Goal: Task Accomplishment & Management: Complete application form

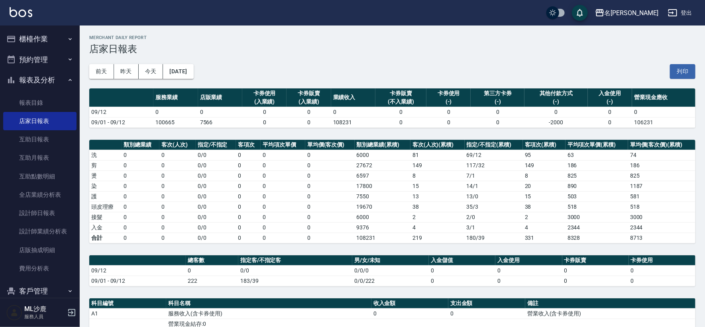
click at [30, 36] on button "櫃檯作業" at bounding box center [39, 39] width 73 height 21
click at [36, 39] on button "櫃檯作業" at bounding box center [39, 39] width 73 height 21
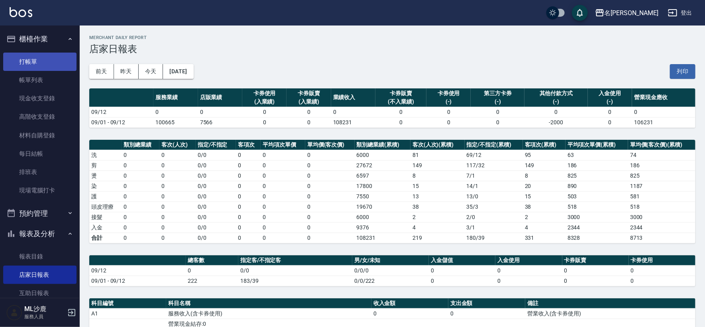
click at [35, 60] on link "打帳單" at bounding box center [39, 62] width 73 height 18
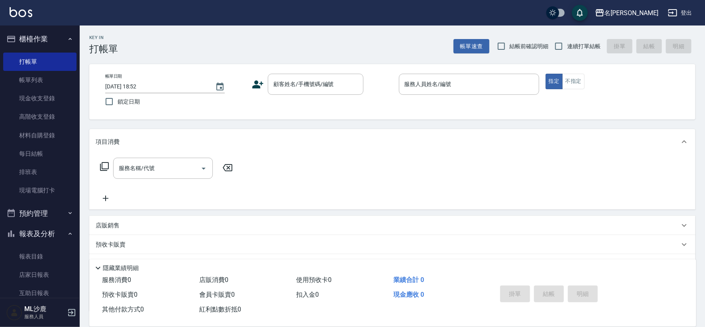
click at [121, 104] on span "鎖定日期" at bounding box center [129, 102] width 22 height 8
click at [118, 104] on input "鎖定日期" at bounding box center [109, 101] width 17 height 17
checkbox input "true"
click at [564, 45] on input "連續打單結帳" at bounding box center [558, 46] width 17 height 17
checkbox input "true"
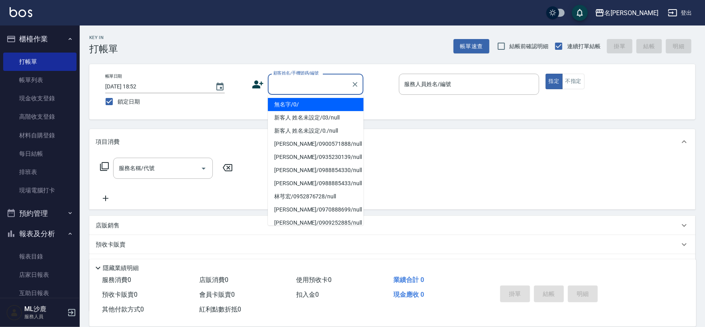
drag, startPoint x: 324, startPoint y: 77, endPoint x: 314, endPoint y: 74, distance: 10.8
click at [324, 78] on input "顧客姓名/手機號碼/編號" at bounding box center [309, 84] width 76 height 14
type input "無名字/0/"
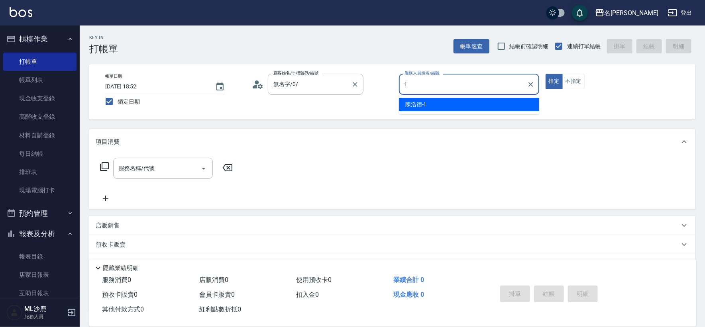
type input "[PERSON_NAME]1"
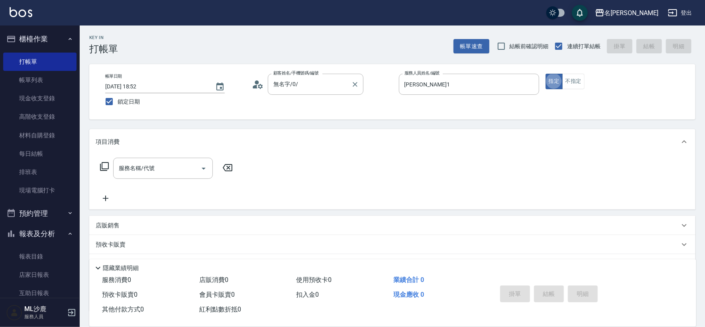
type button "true"
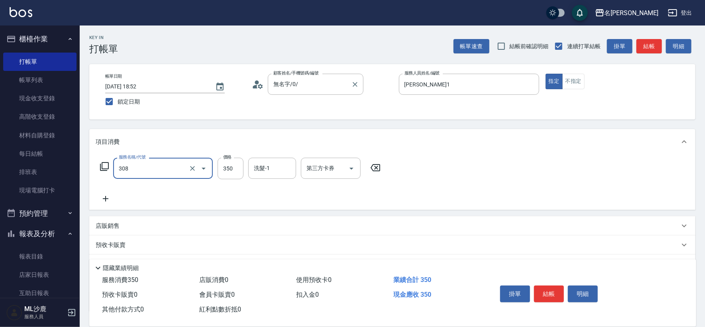
type input "洗+剪(308)"
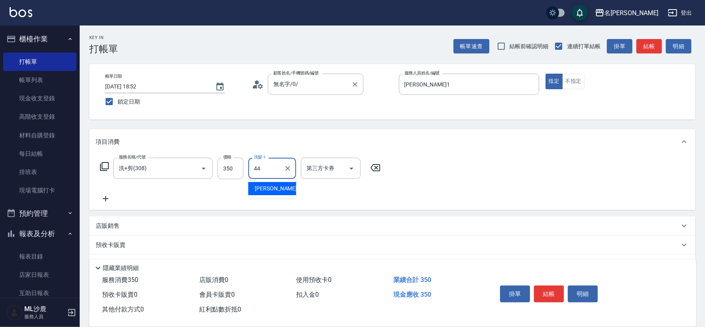
type input "[PERSON_NAME]-44"
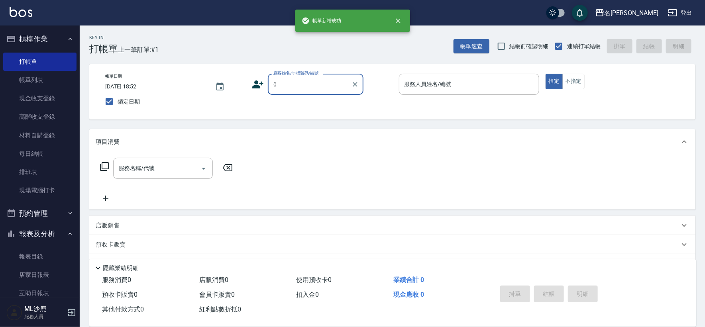
type input "無名字/0/"
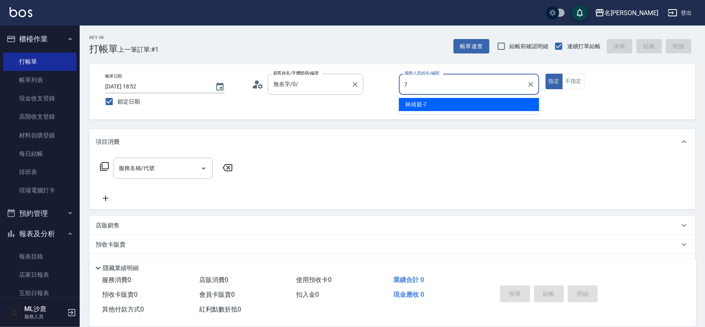
type input "[PERSON_NAME]-7"
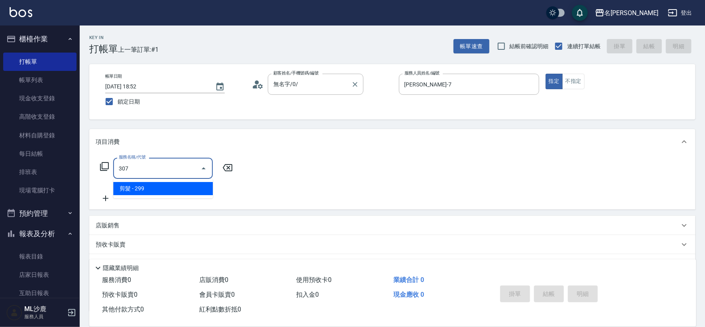
type input "剪髮(307)"
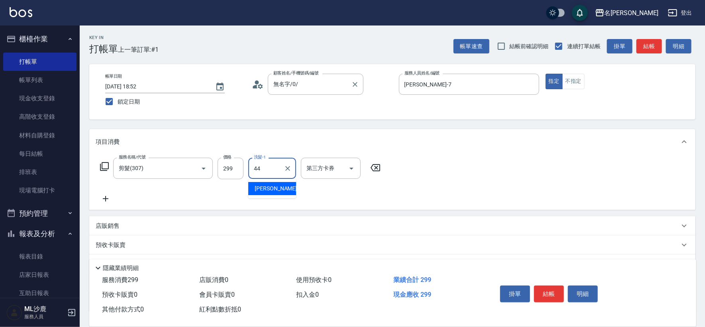
type input "[PERSON_NAME]-44"
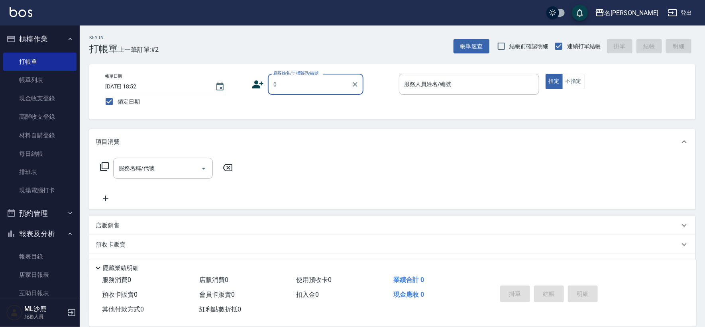
type input "無名字/0/"
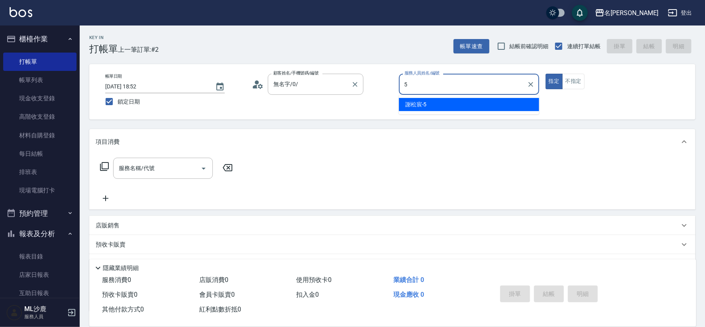
type input "[PERSON_NAME]-5"
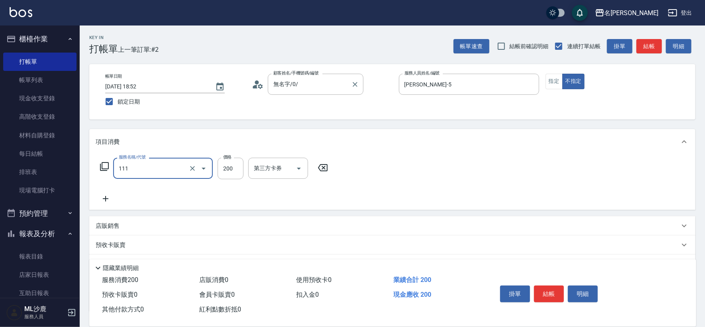
type input "200(111)"
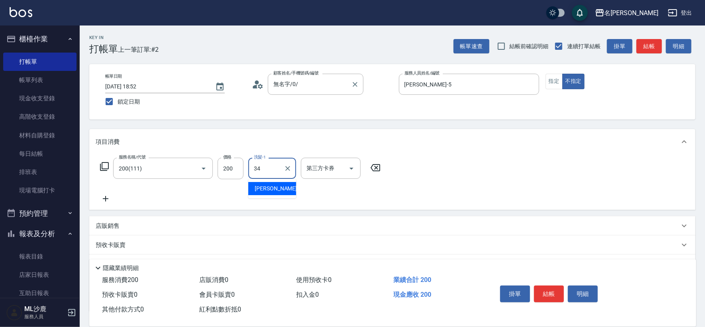
type input "[PERSON_NAME]-34"
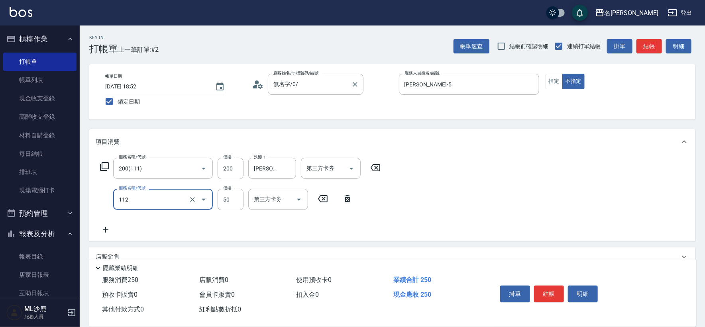
type input "精油50(112)"
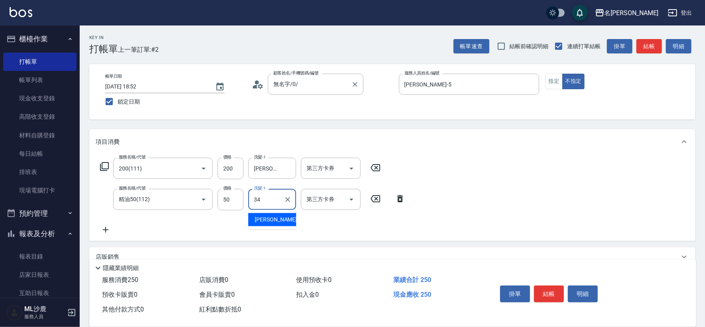
type input "[PERSON_NAME]-34"
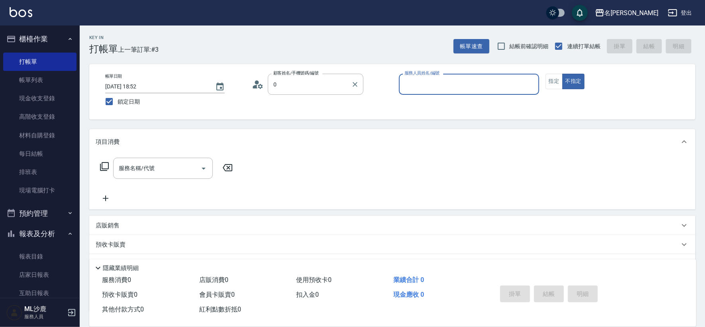
type input "無名字/0/"
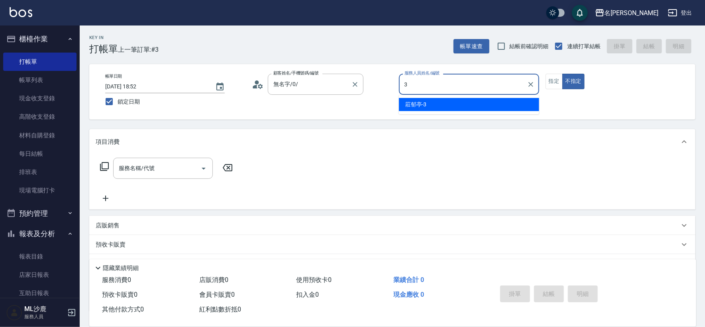
type input "[PERSON_NAME]-3"
type button "false"
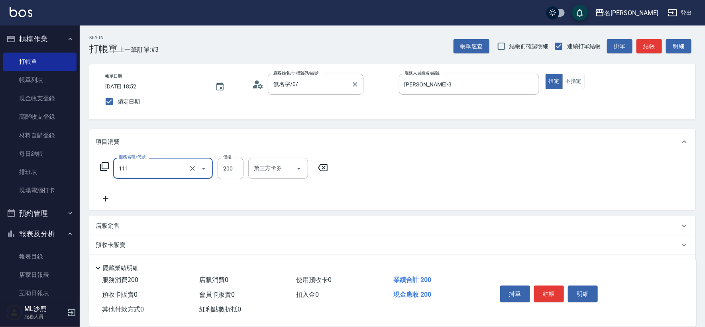
type input "200(111)"
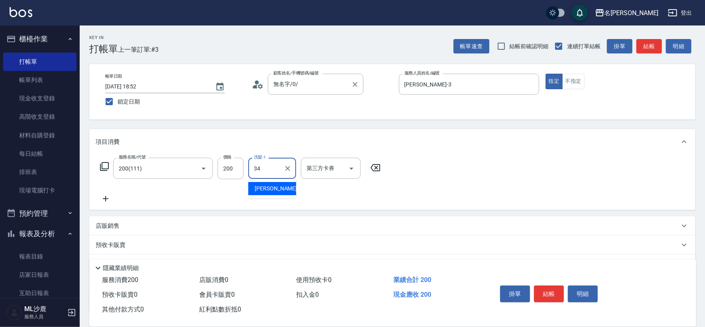
type input "[PERSON_NAME]-34"
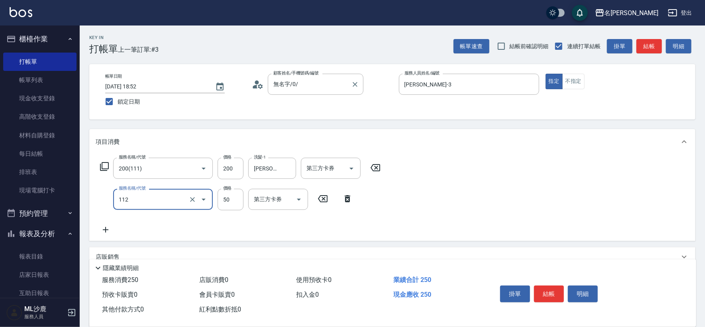
type input "精油50(112)"
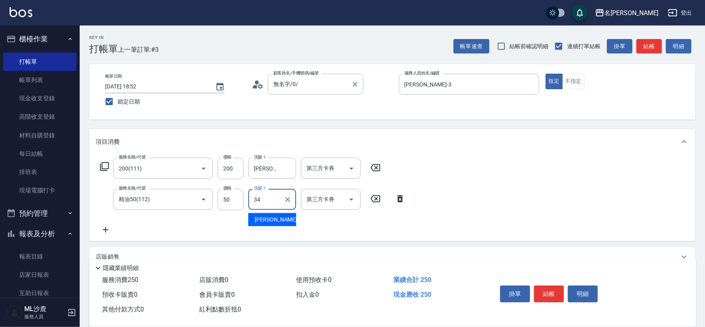
type input "[PERSON_NAME]-34"
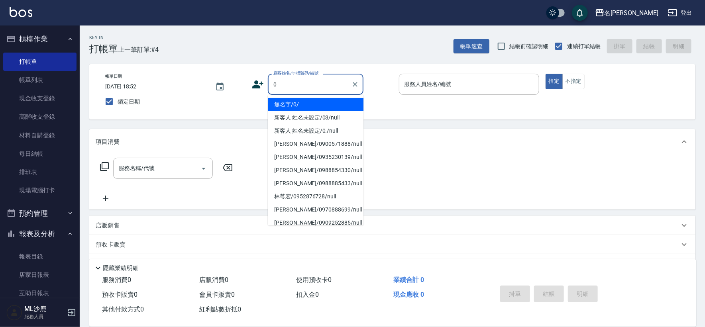
type input "無名字/0/"
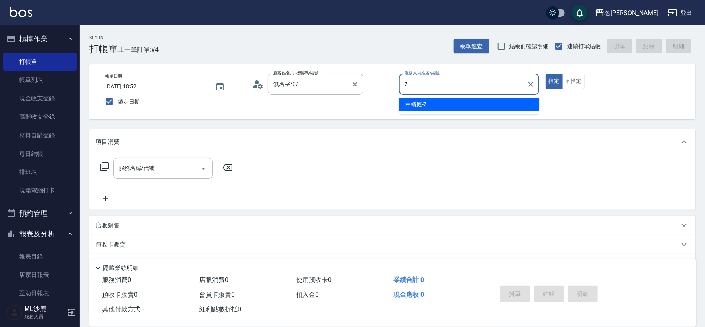
type input "[PERSON_NAME]-7"
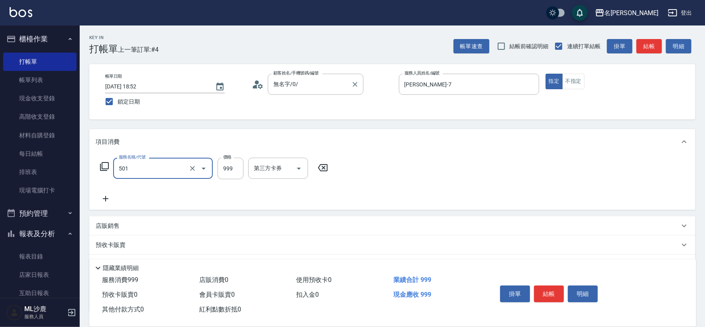
type input "染髮(501)"
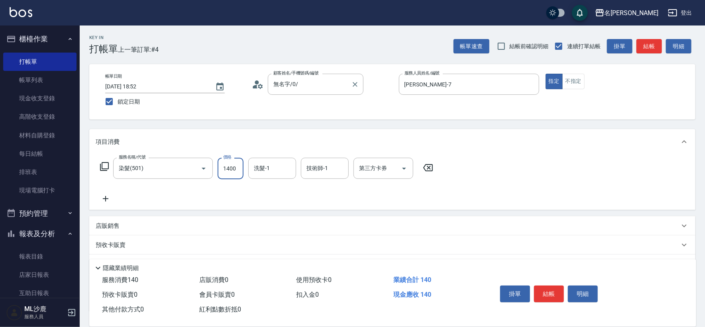
type input "1400"
type input "[PERSON_NAME]-34"
type input "."
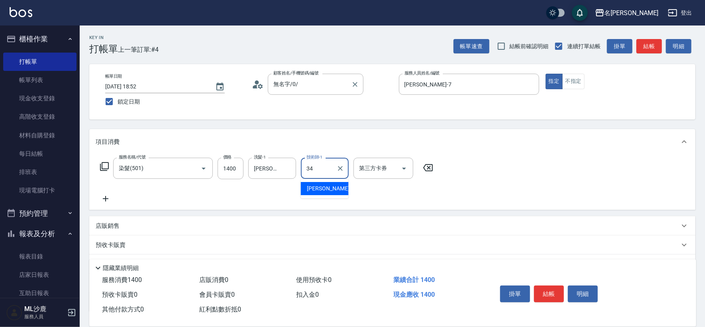
type input "[PERSON_NAME]-34"
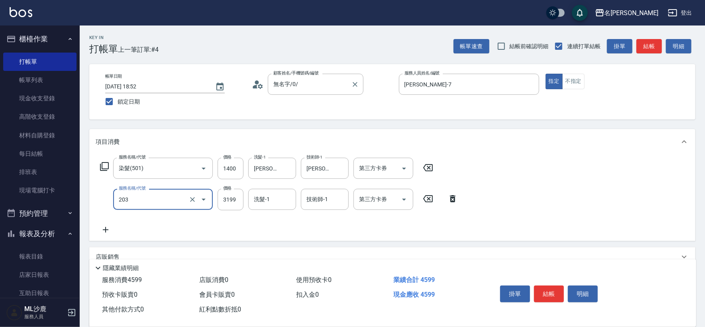
type input "OVC燙髮(203)"
type input "3399"
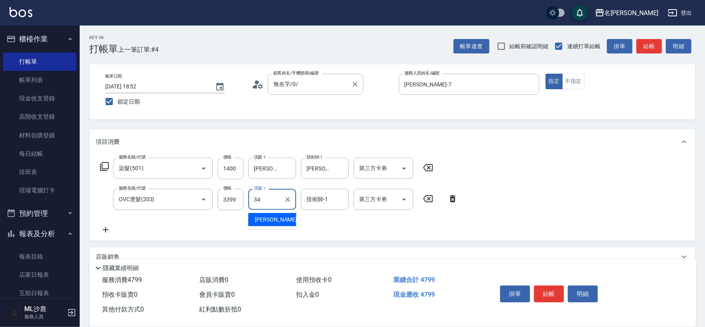
type input "[PERSON_NAME]-34"
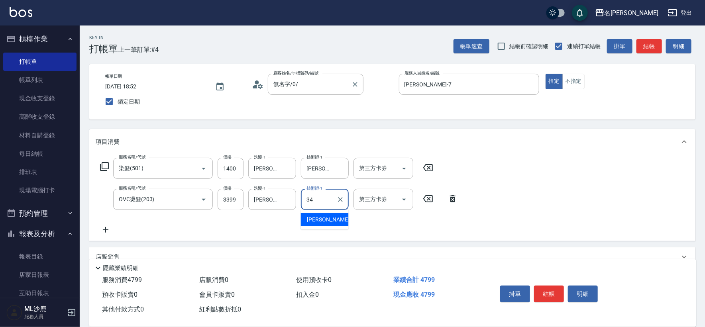
type input "[PERSON_NAME]-34"
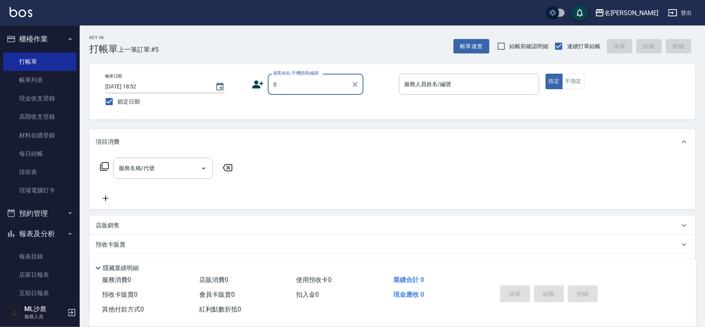
type input "無名字/0/"
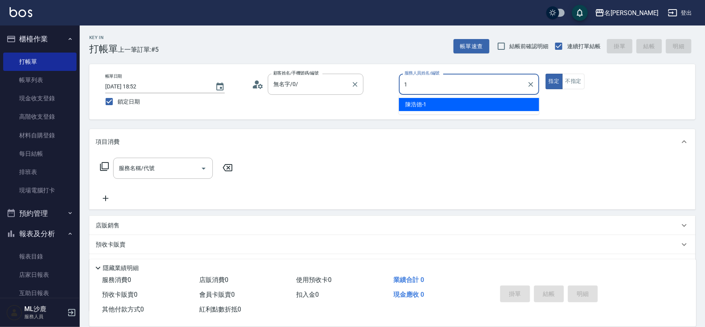
type input "[PERSON_NAME]1"
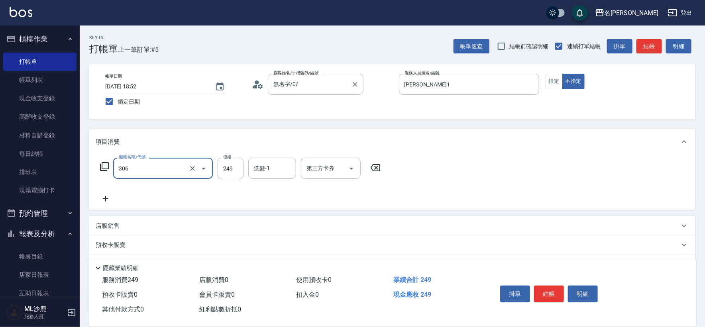
type input "剪髮(306)"
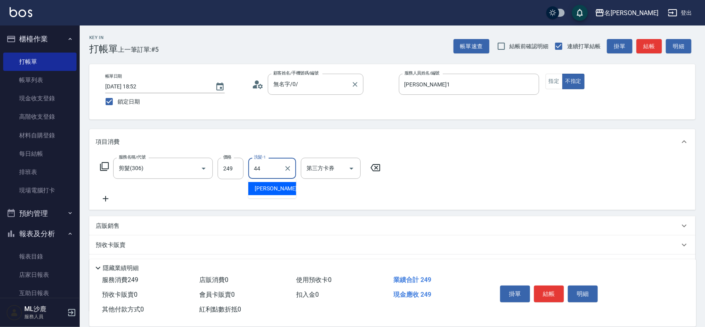
type input "[PERSON_NAME]-44"
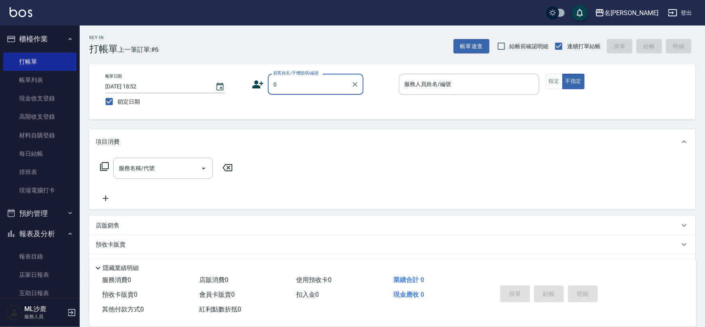
type input "無名字/0/"
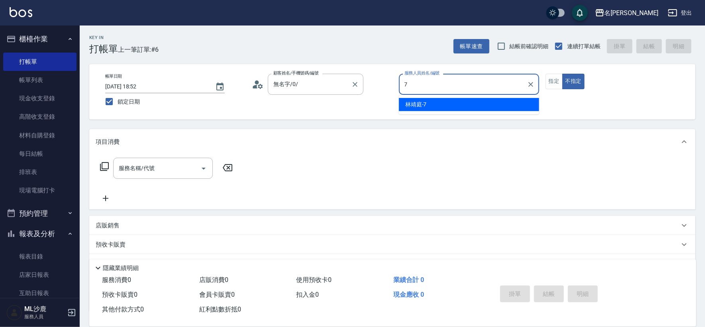
type input "[PERSON_NAME]-7"
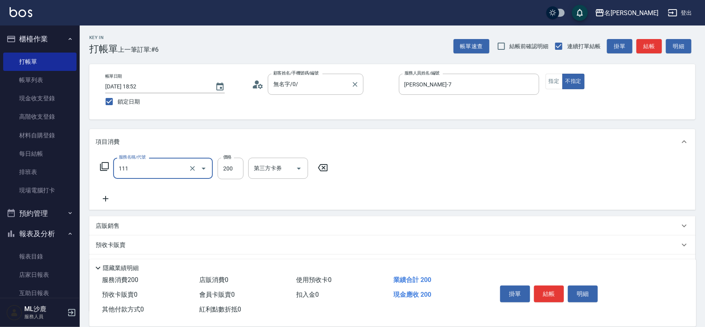
type input "200(111)"
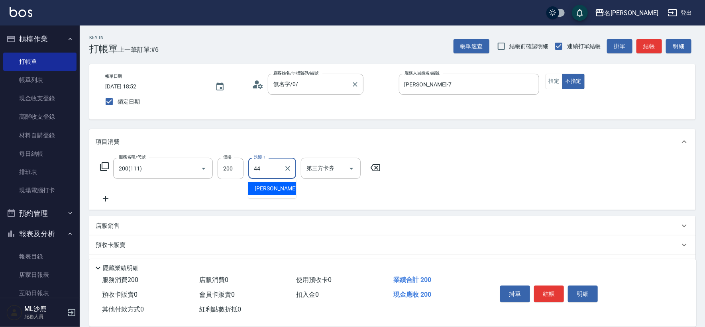
type input "[PERSON_NAME]-44"
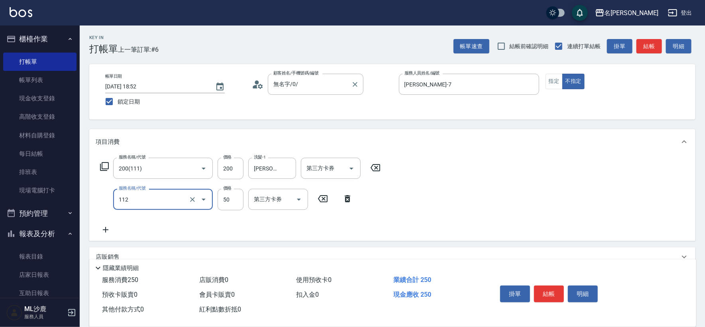
type input "精油50(112)"
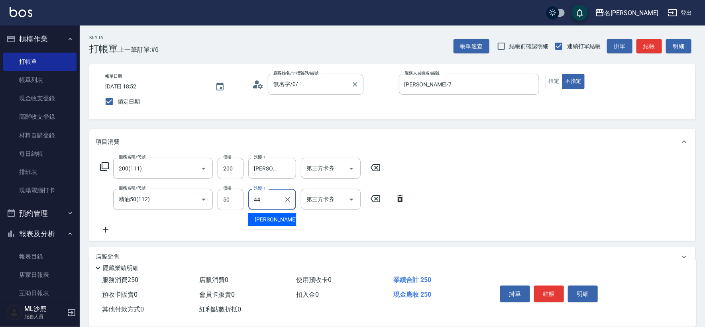
type input "[PERSON_NAME]-44"
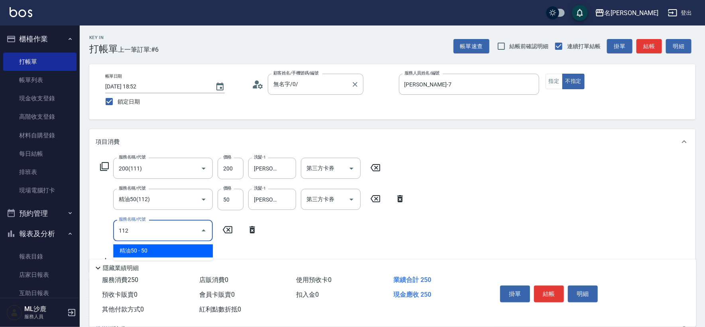
type input "精油50(112)"
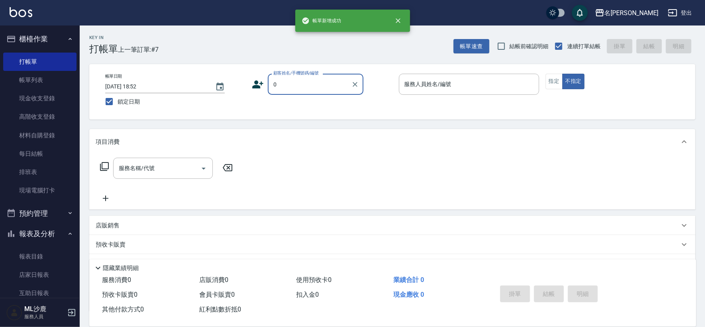
type input "無名字/0/"
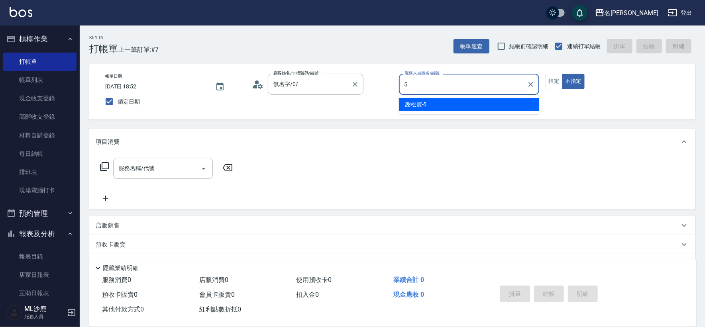
type input "[PERSON_NAME]-5"
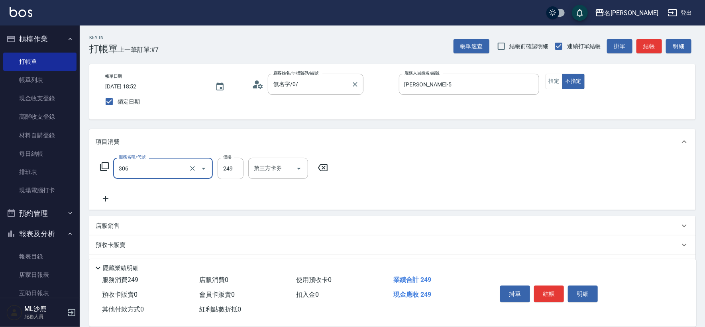
type input "剪髮(306)"
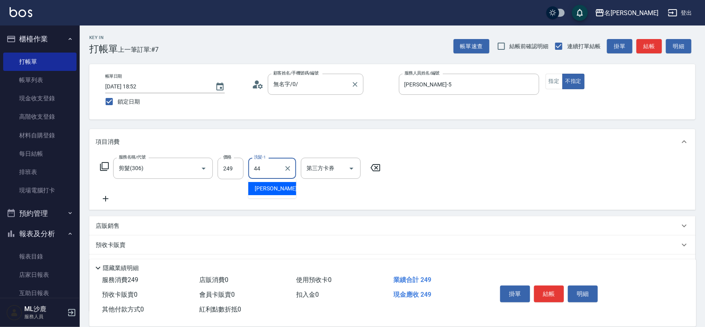
type input "[PERSON_NAME]-44"
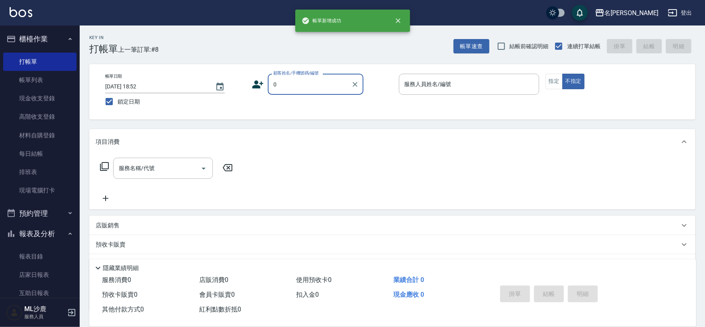
type input "無名字/0/"
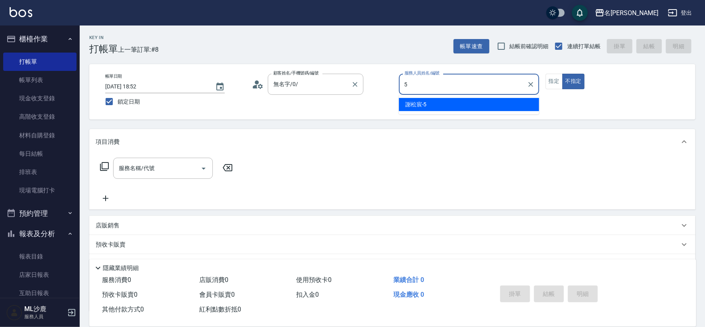
type input "[PERSON_NAME]-5"
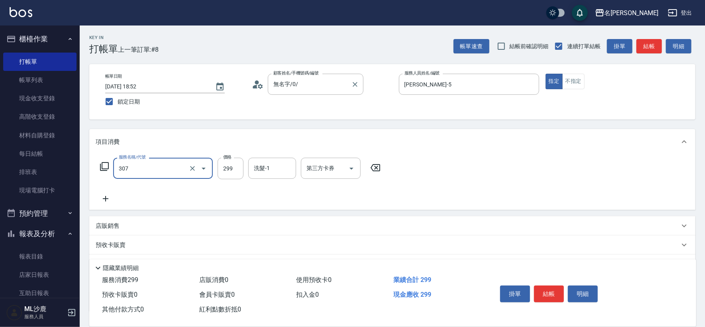
type input "剪髮(307)"
type input "[PERSON_NAME]-44"
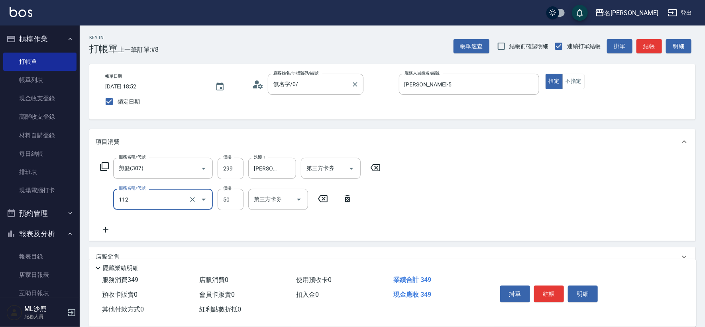
type input "精油50(112)"
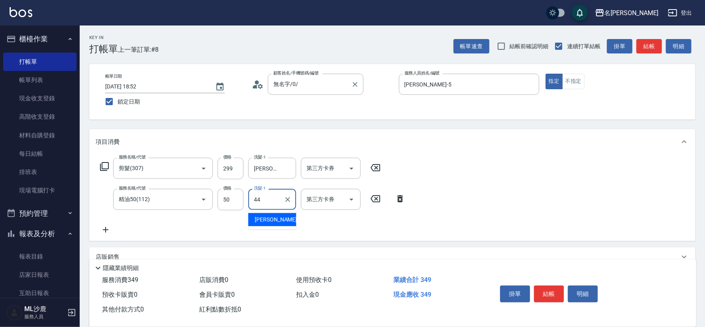
type input "[PERSON_NAME]-44"
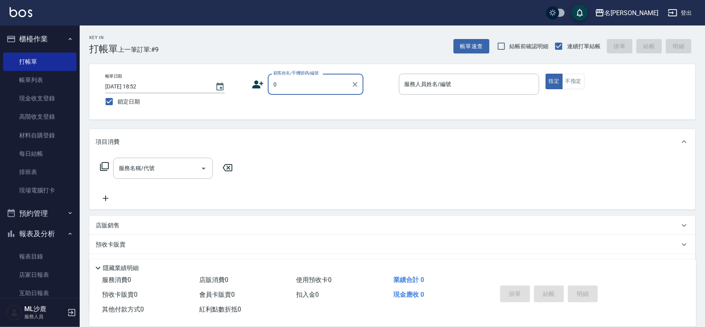
type input "無名字/0/"
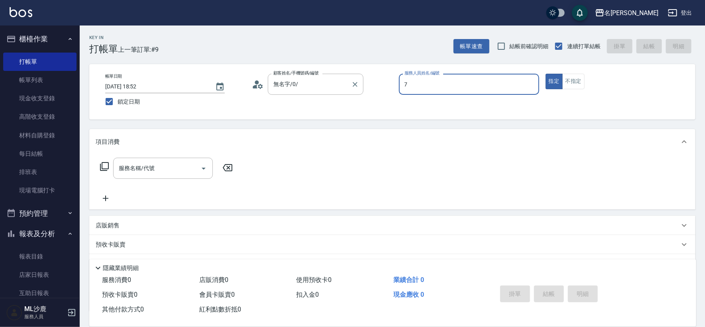
type input "[PERSON_NAME]-7"
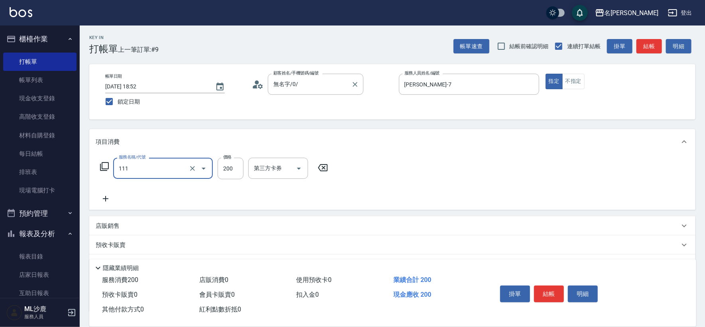
type input "200(111)"
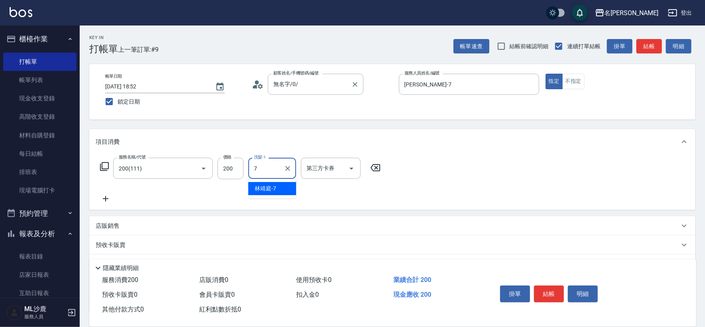
type input "[PERSON_NAME]-7"
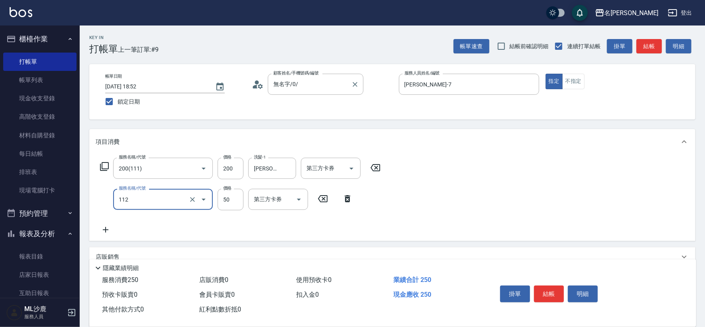
type input "精油50(112)"
type input "50"
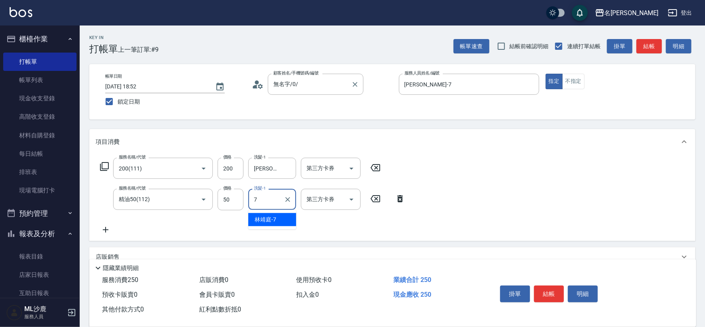
type input "[PERSON_NAME]-7"
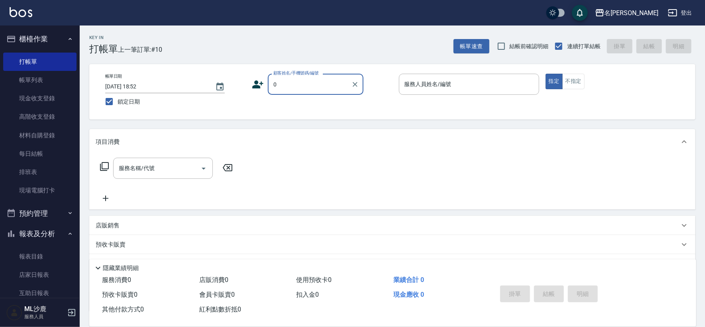
type input "無名字/0/"
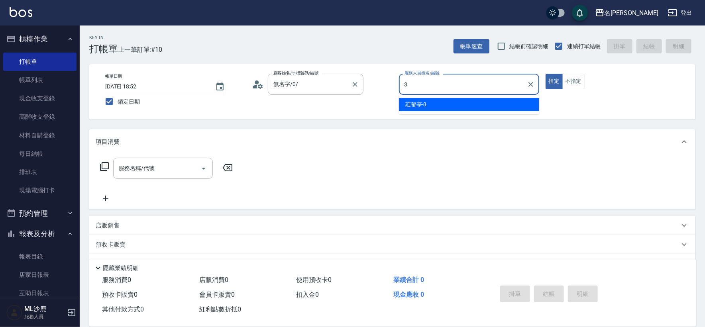
type input "[PERSON_NAME]-3"
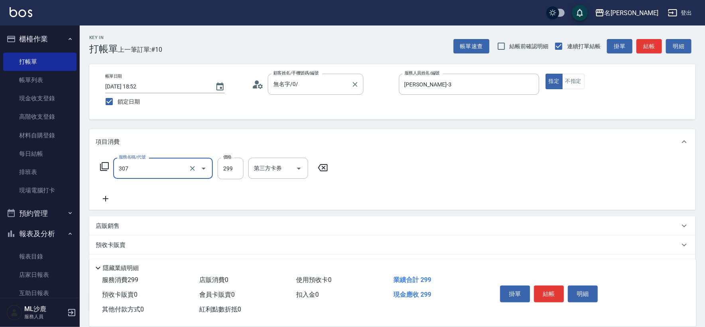
type input "剪髮(307)"
type input "300"
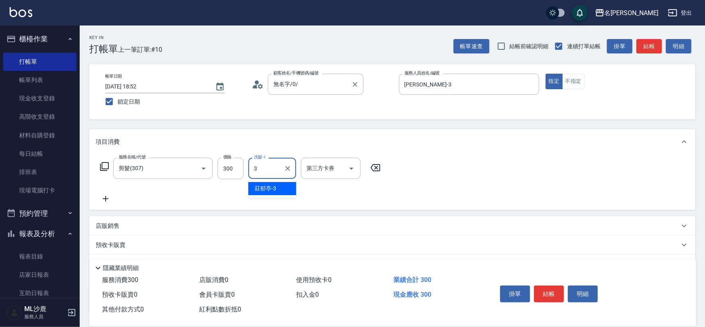
type input "[PERSON_NAME]-3"
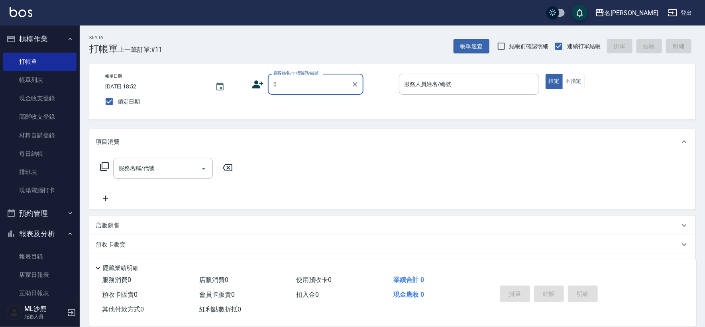
type input "無名字/0/"
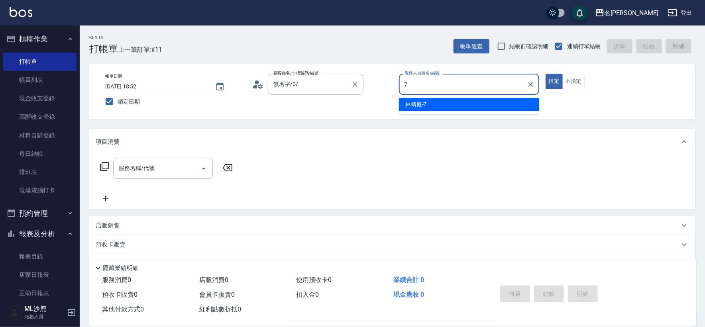
type input "[PERSON_NAME]-7"
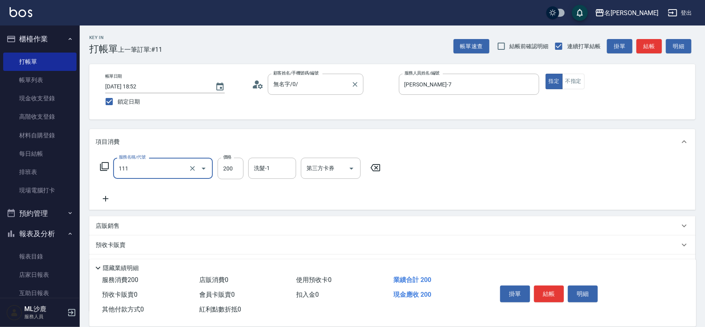
type input "200(111)"
type input "1"
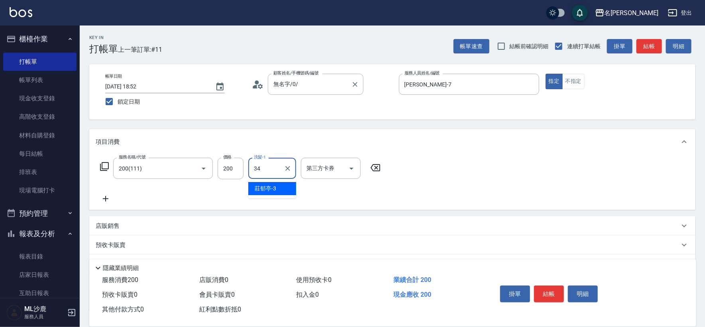
type input "[PERSON_NAME]-34"
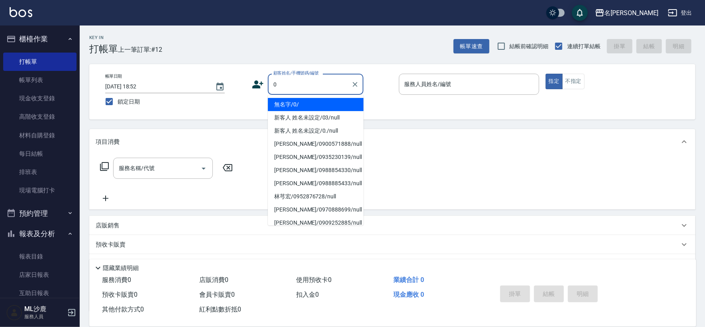
type input "無名字/0/"
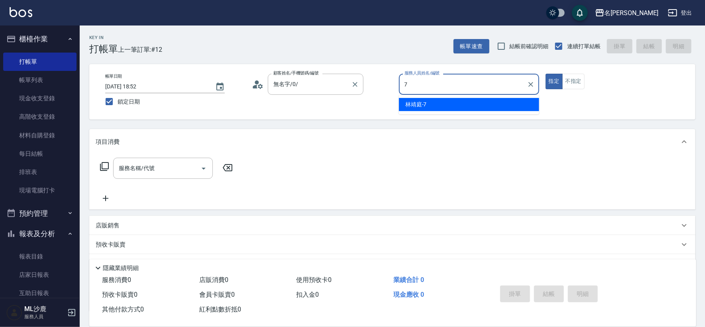
type input "[PERSON_NAME]-7"
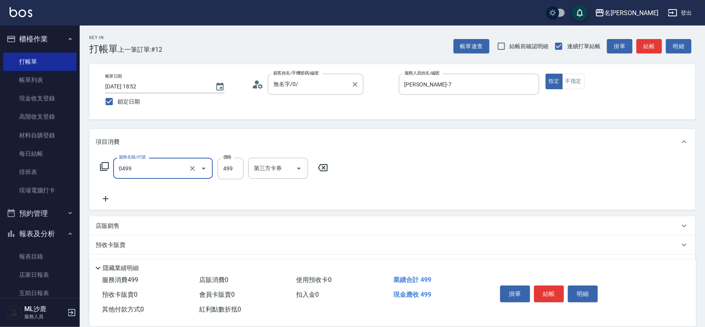
type input "[PERSON_NAME]499(0499)"
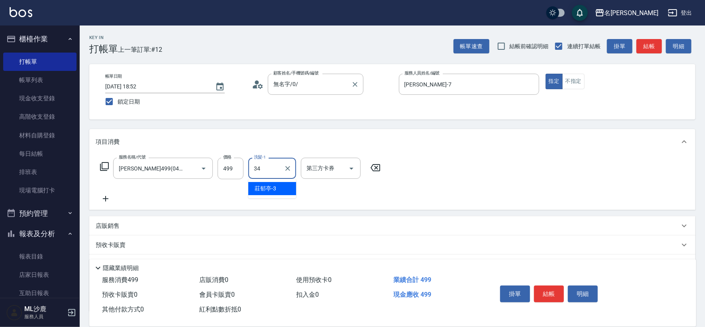
type input "[PERSON_NAME]-34"
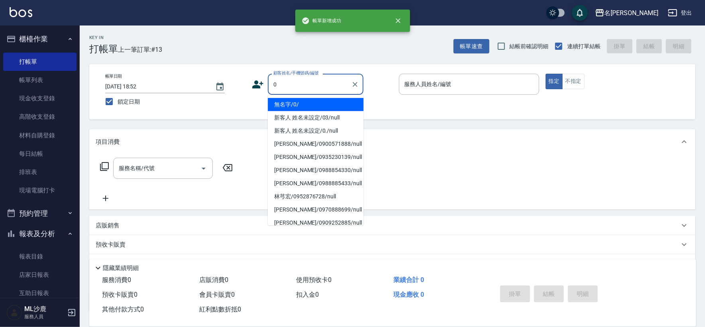
type input "無名字/0/"
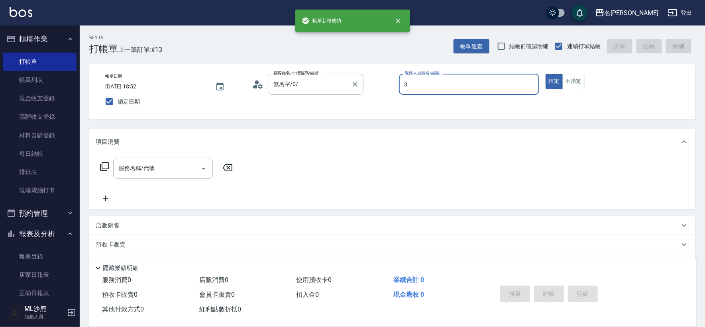
type input "[PERSON_NAME]-3"
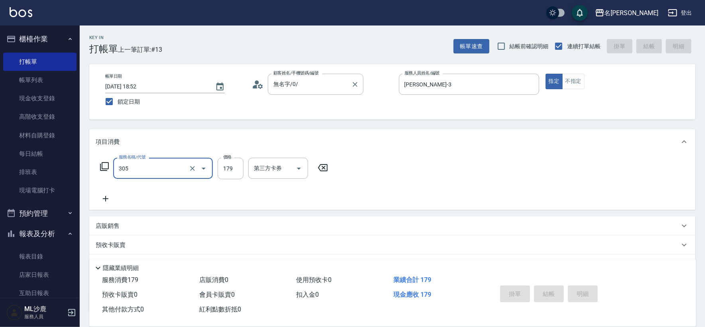
type input "305"
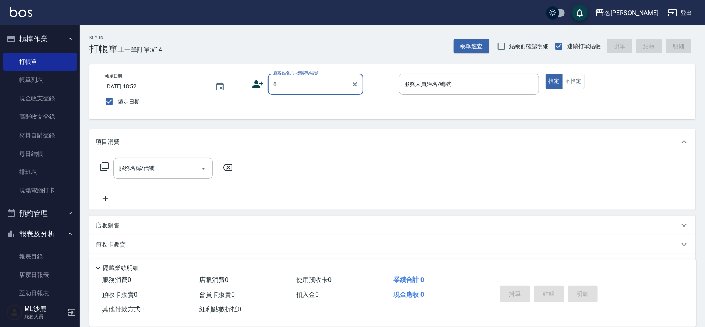
type input "無名字/0/"
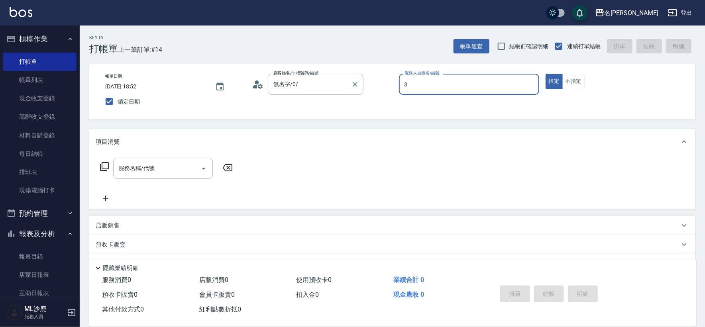
type input "[PERSON_NAME]-3"
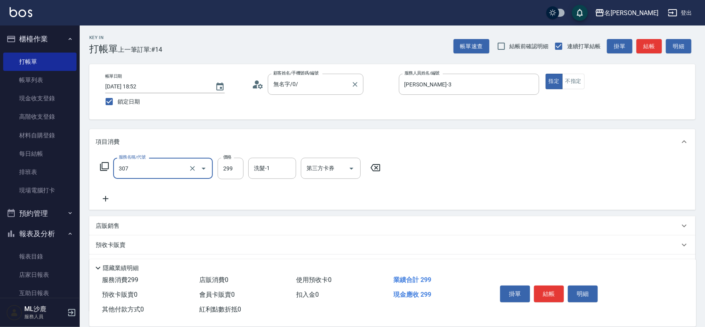
type input "剪髮(307)"
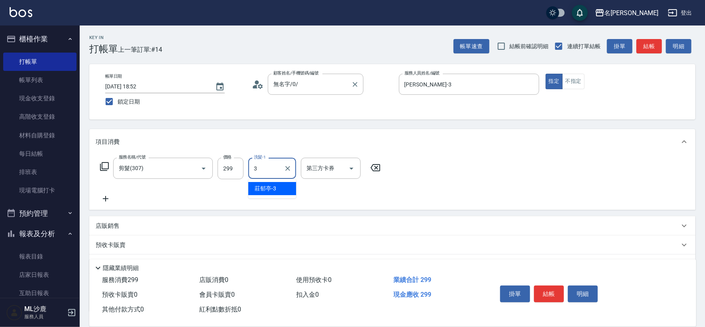
type input "[PERSON_NAME]-3"
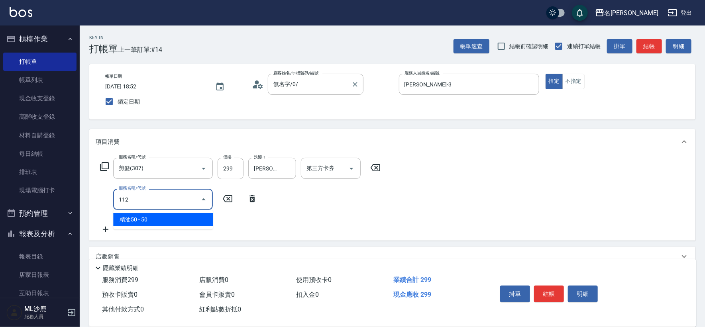
type input "精油50(112)"
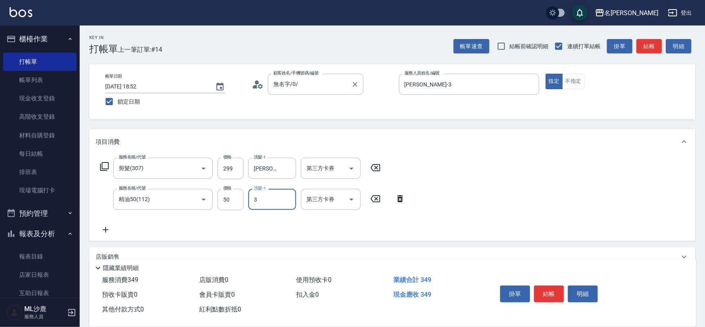
type input "[PERSON_NAME]-3"
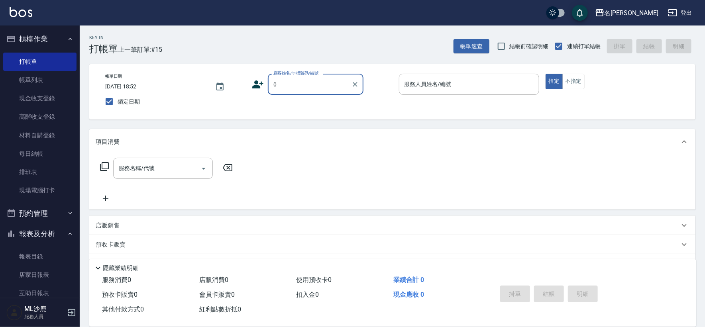
type input "無名字/0/"
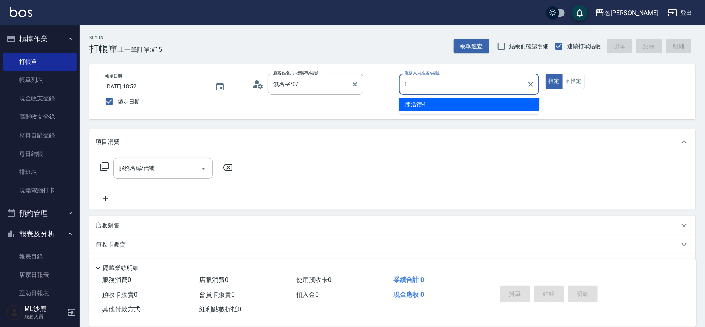
type input "[PERSON_NAME]1"
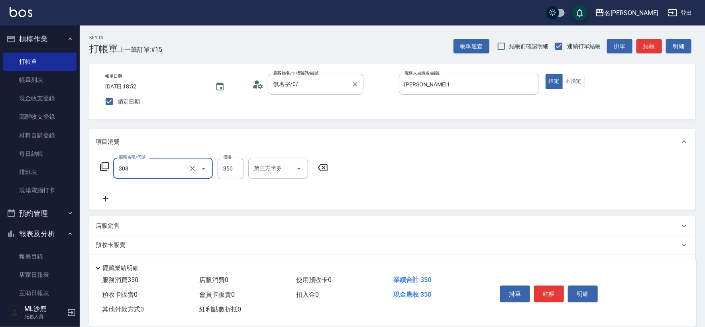
type input "洗+剪(308)"
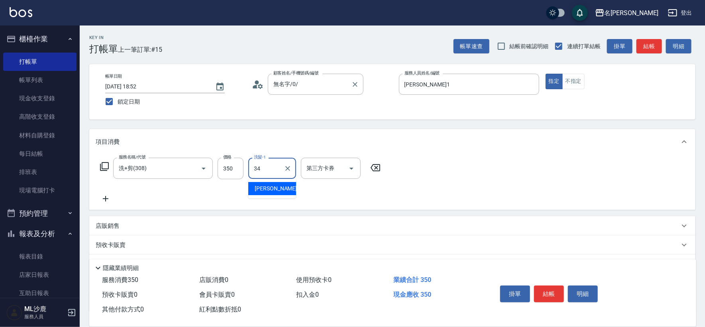
type input "[PERSON_NAME]-34"
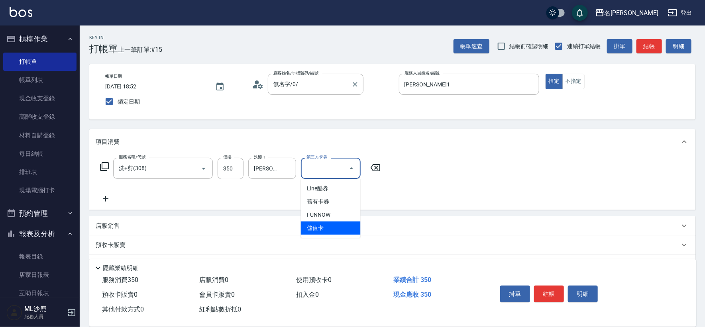
type input "儲值卡"
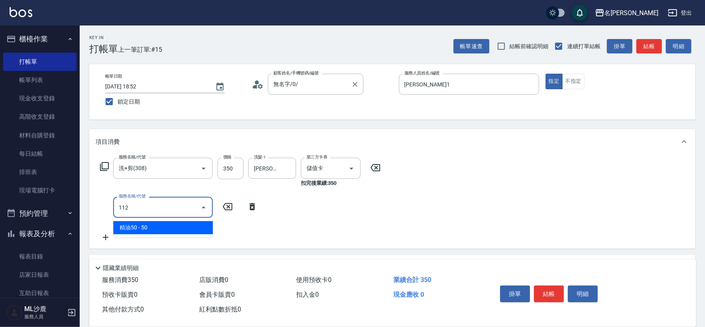
type input "精油50(112)"
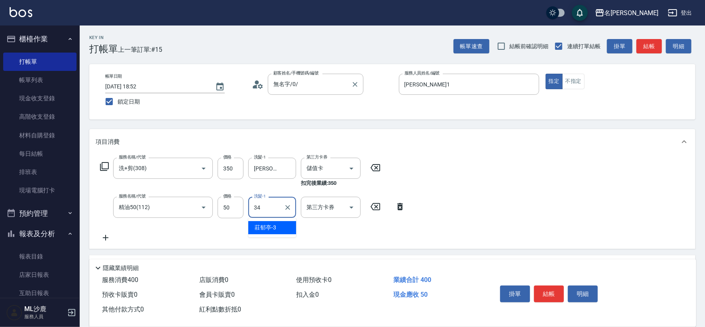
type input "[PERSON_NAME]-34"
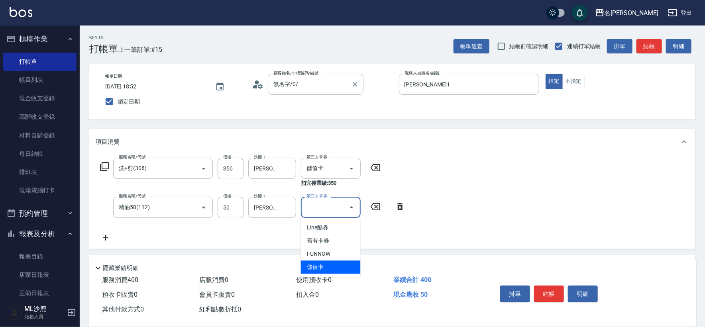
type input "儲值卡"
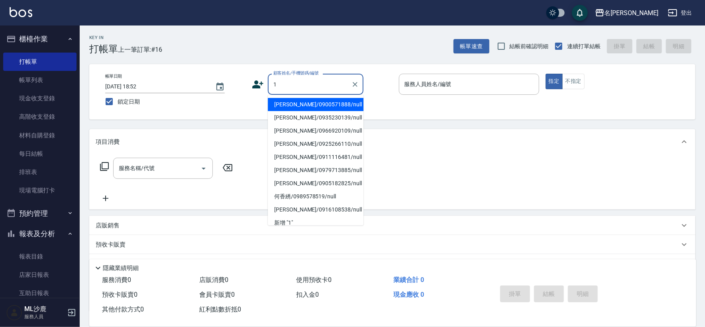
type input "[PERSON_NAME]/0900571888/null"
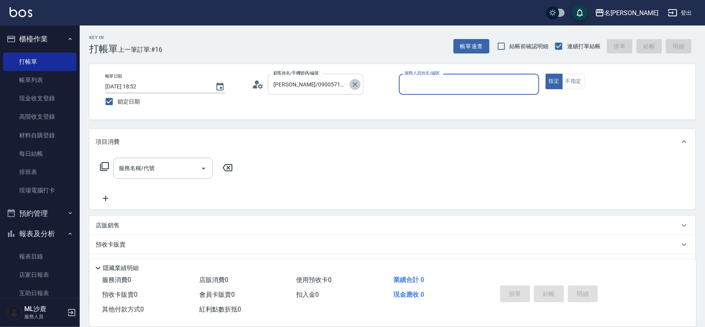
click at [355, 85] on icon "Clear" at bounding box center [355, 84] width 8 height 8
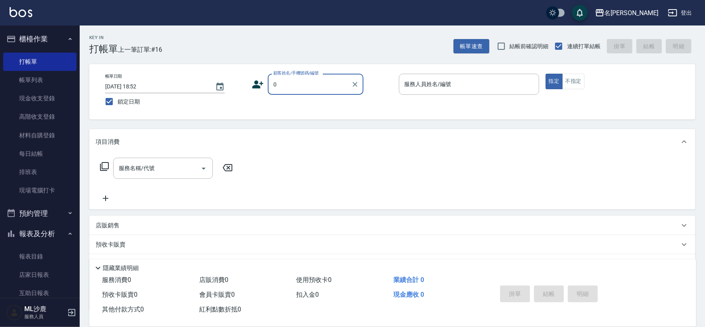
type input "無名字/0/"
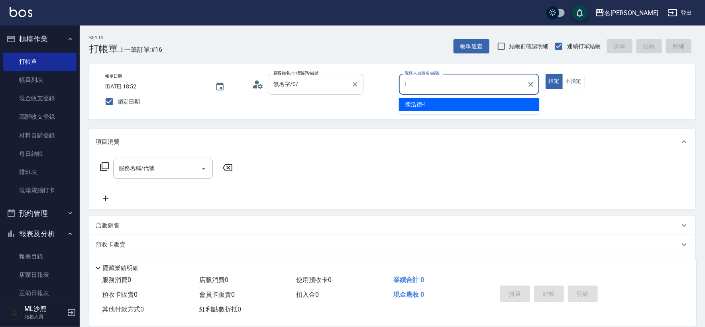
type input "[PERSON_NAME]1"
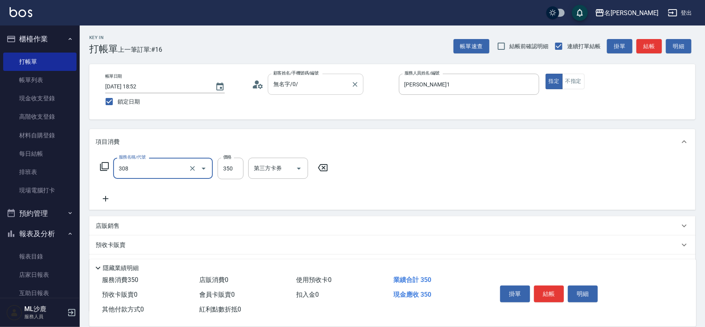
type input "洗+剪(308)"
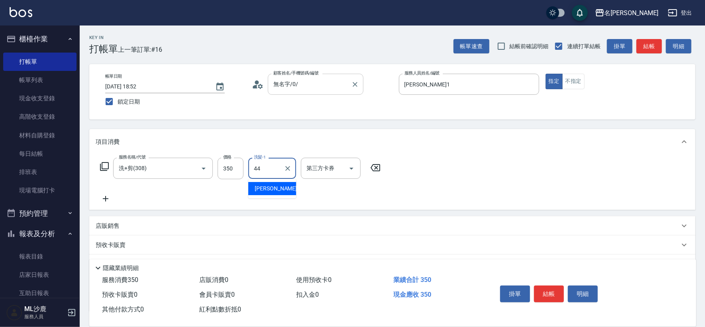
type input "[PERSON_NAME]-44"
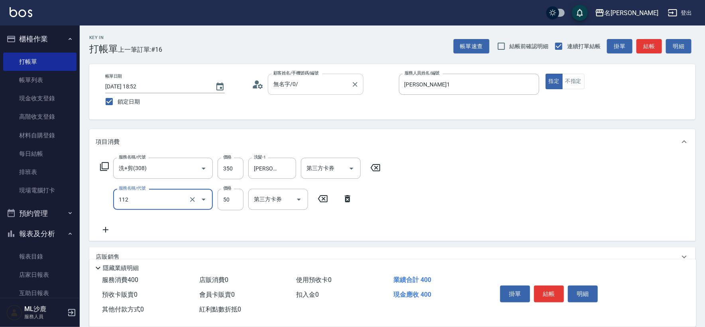
type input "精油50(112)"
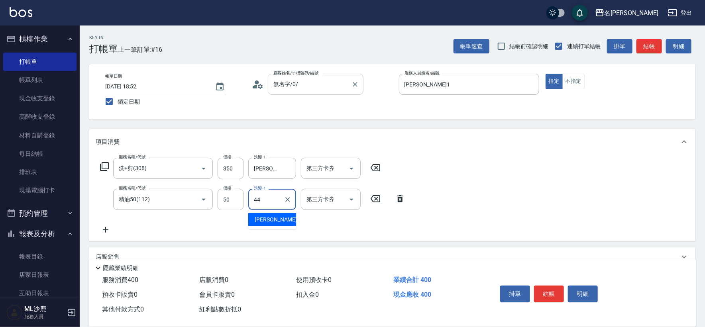
type input "[PERSON_NAME]-44"
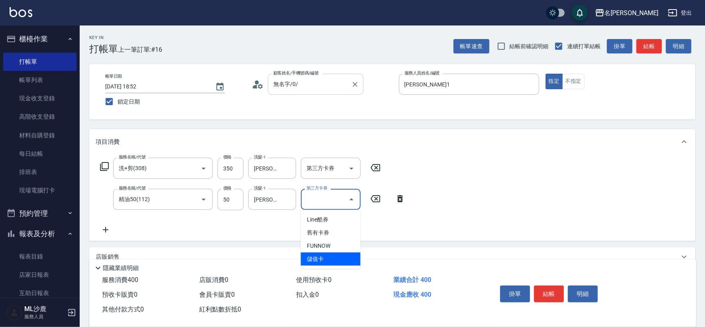
type input "儲值卡"
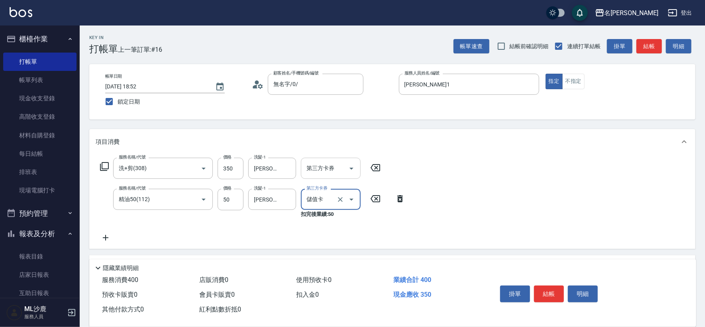
click at [351, 173] on icon "Open" at bounding box center [352, 169] width 10 height 10
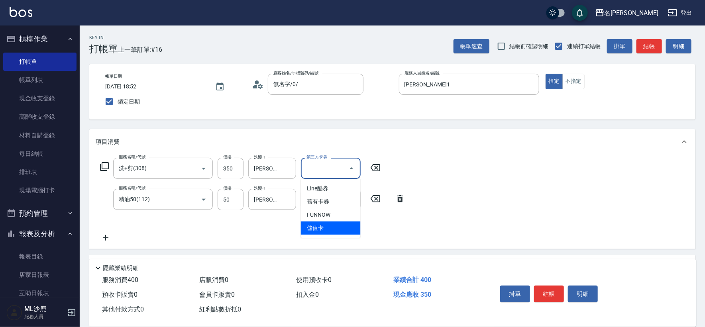
click at [337, 231] on span "儲值卡" at bounding box center [331, 228] width 60 height 13
type input "儲值卡"
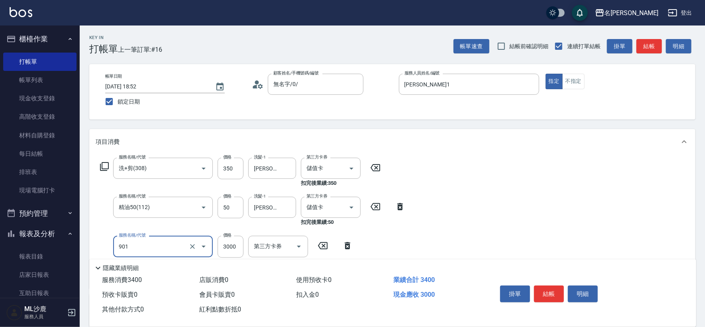
type input "儲值3000(901)"
type input "1000"
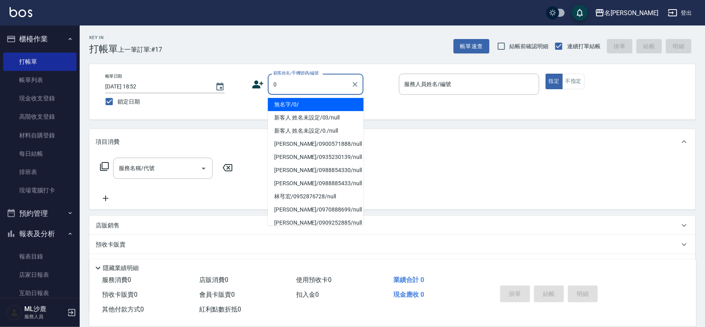
type input "無名字/0/"
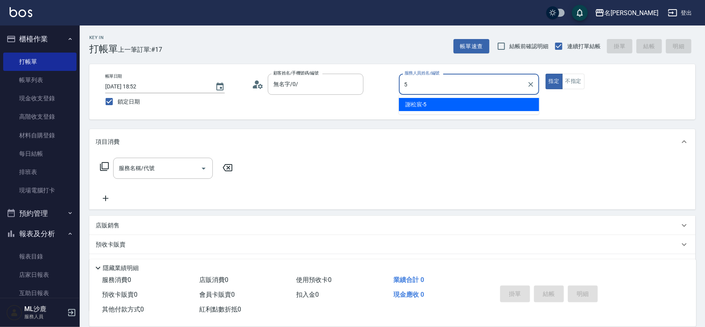
type input "[PERSON_NAME]-5"
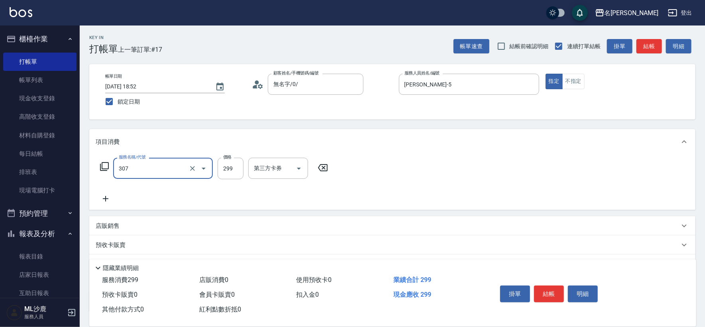
type input "剪髮(307)"
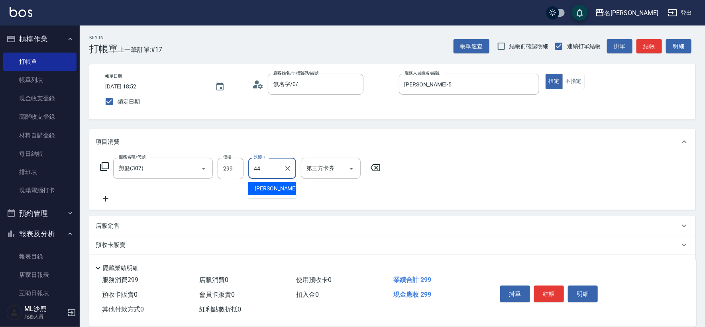
type input "[PERSON_NAME]-44"
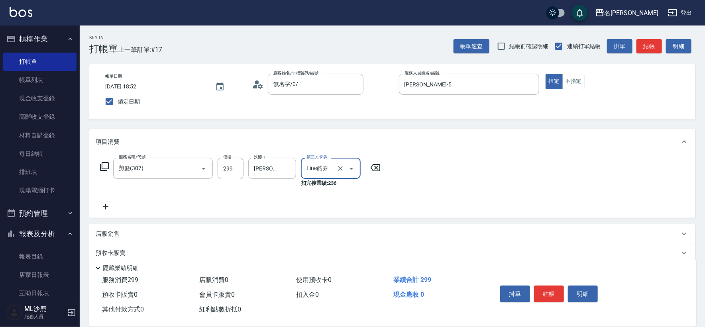
type input "Line酷券"
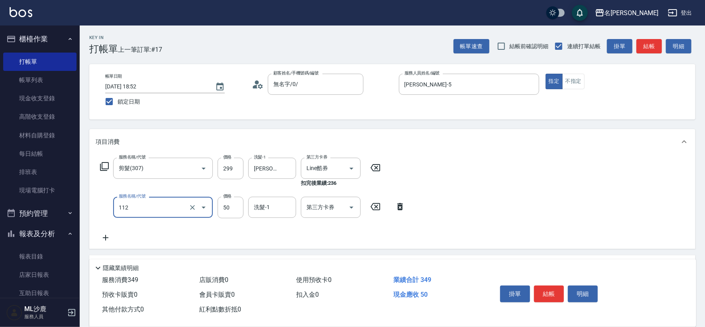
type input "精油50(112)"
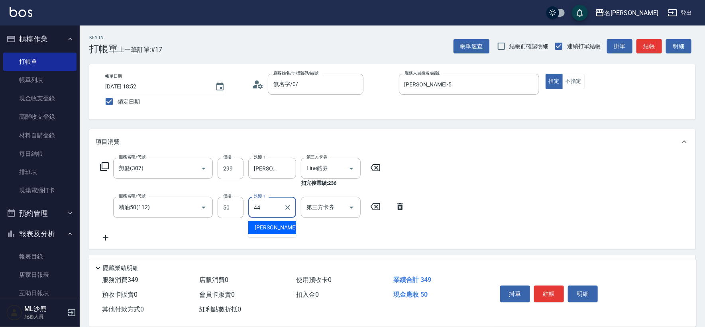
type input "[PERSON_NAME]-44"
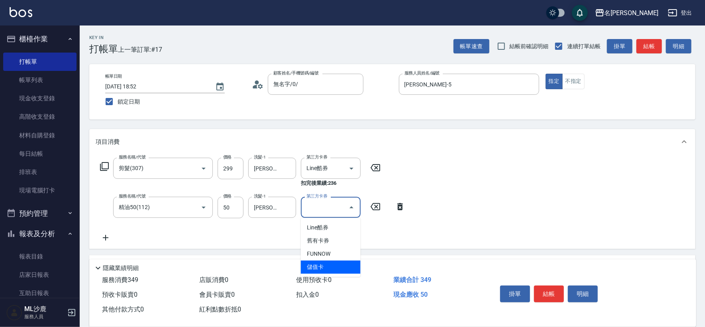
type input "儲值卡"
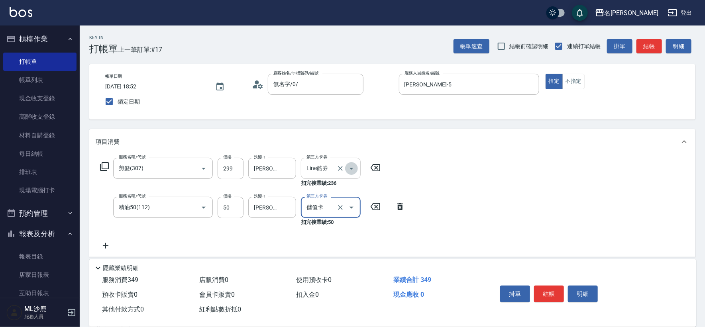
click at [357, 168] on button "Open" at bounding box center [351, 168] width 13 height 13
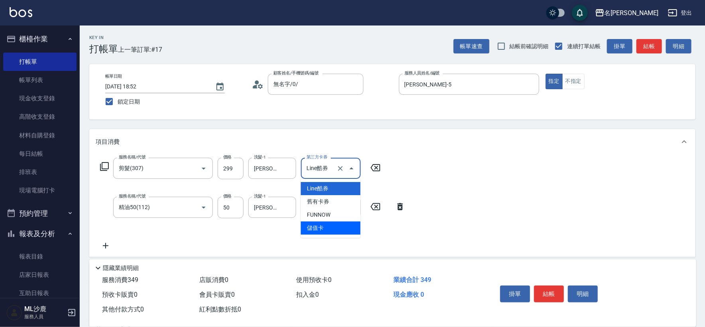
click at [342, 224] on span "儲值卡" at bounding box center [331, 228] width 60 height 13
type input "儲值卡"
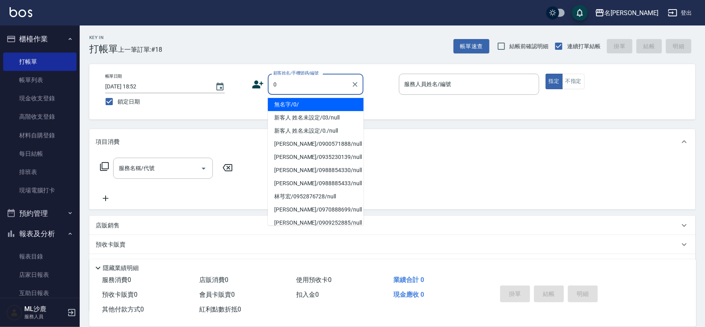
type input "無名字/0/"
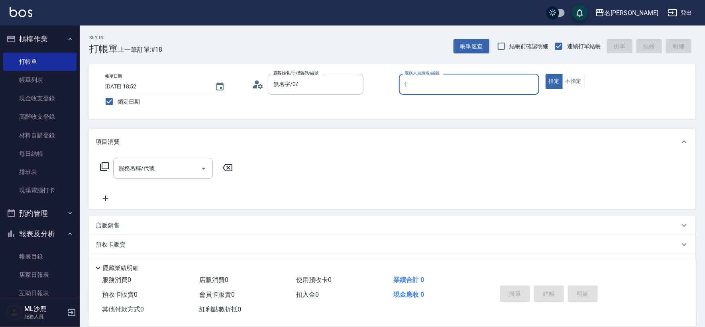
type input "[PERSON_NAME]1"
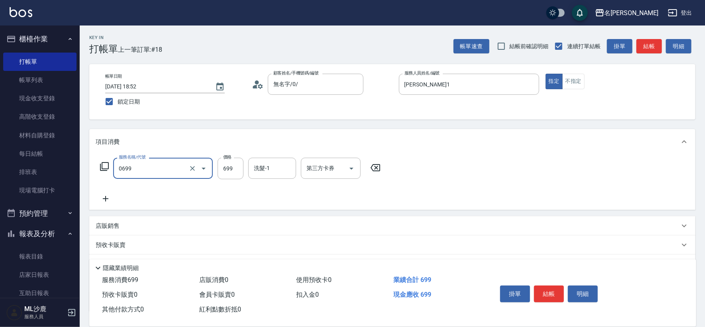
type input "精油SPA(0699)"
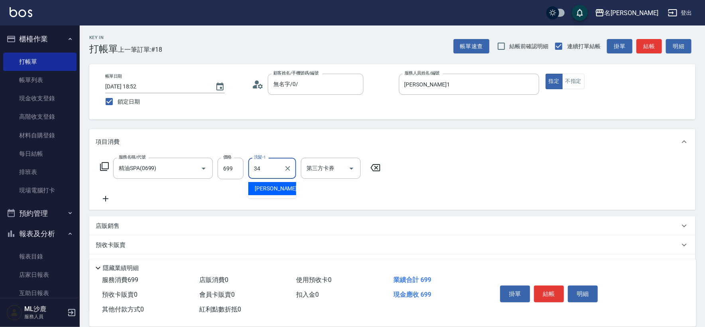
type input "[PERSON_NAME]-34"
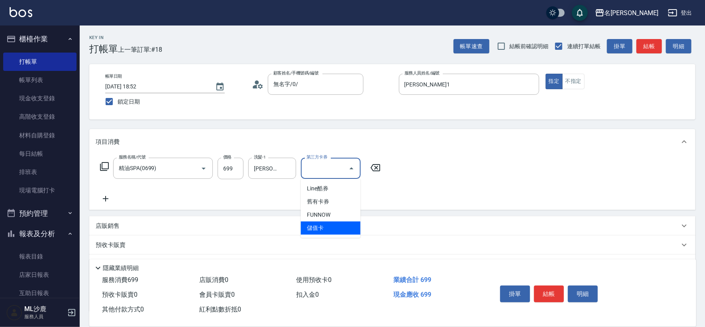
type input "儲值卡"
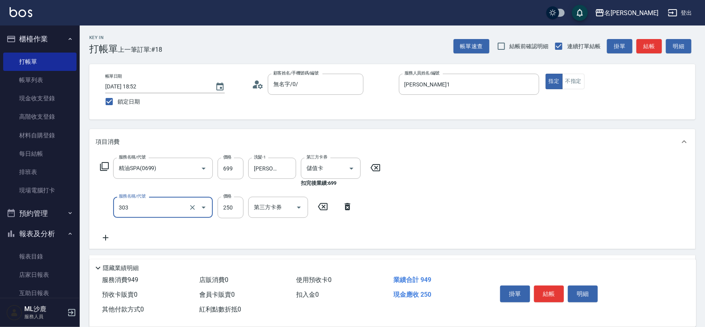
type input "剪髮(303)"
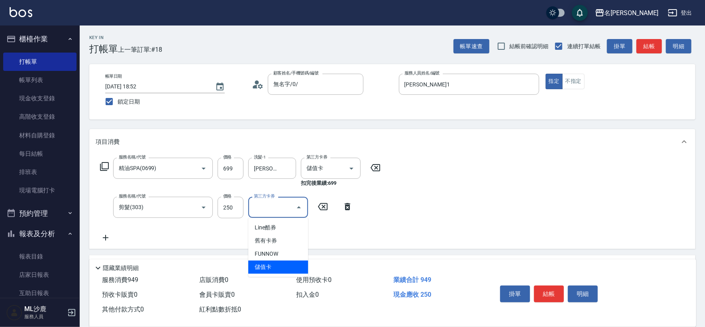
type input "儲值卡"
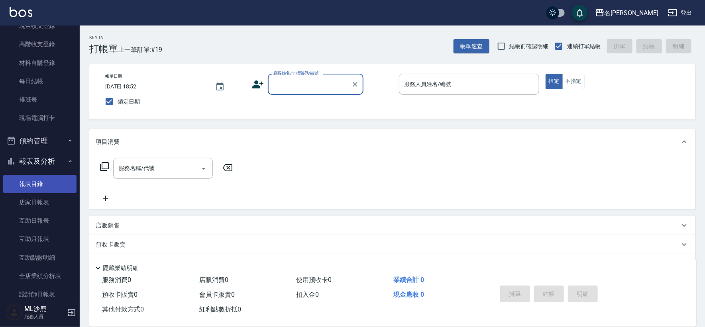
scroll to position [177, 0]
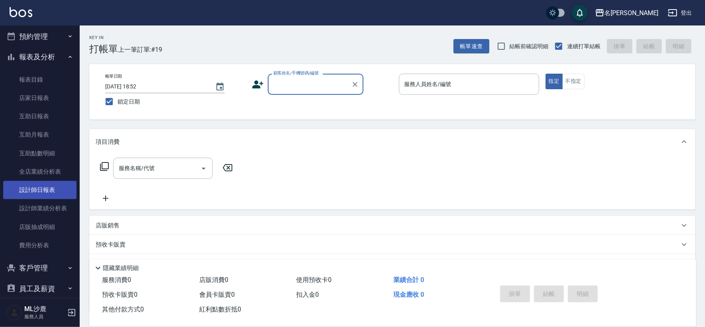
click at [60, 183] on link "設計師日報表" at bounding box center [39, 190] width 73 height 18
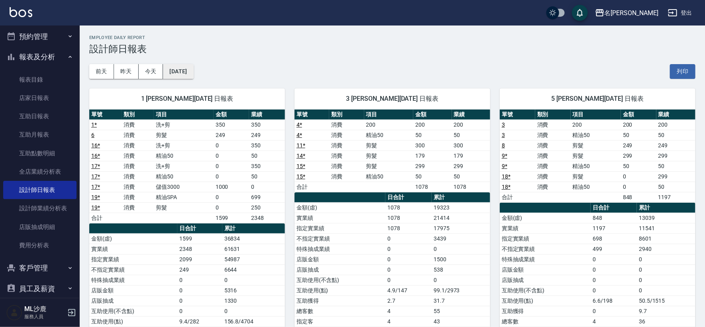
click at [184, 68] on button "[DATE]" at bounding box center [178, 71] width 30 height 15
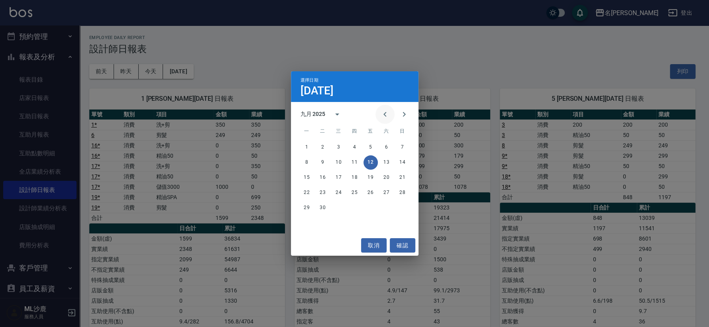
click at [383, 113] on icon "Previous month" at bounding box center [385, 115] width 10 height 10
click at [322, 175] on button "12" at bounding box center [323, 178] width 14 height 14
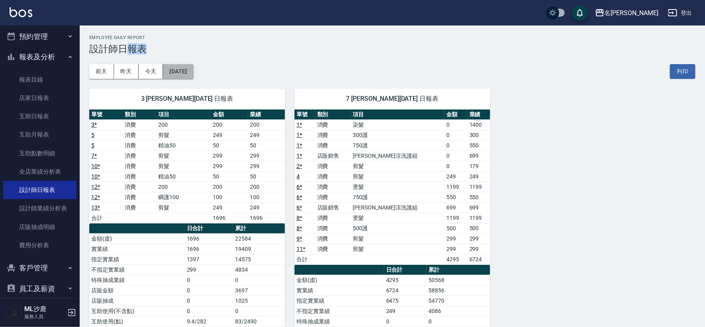
click at [192, 72] on button "[DATE]" at bounding box center [178, 71] width 30 height 15
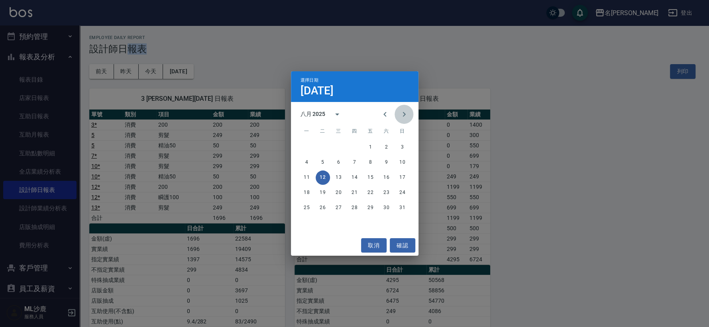
click at [403, 118] on icon "Next month" at bounding box center [404, 115] width 10 height 10
click at [371, 162] on button "12" at bounding box center [370, 162] width 14 height 14
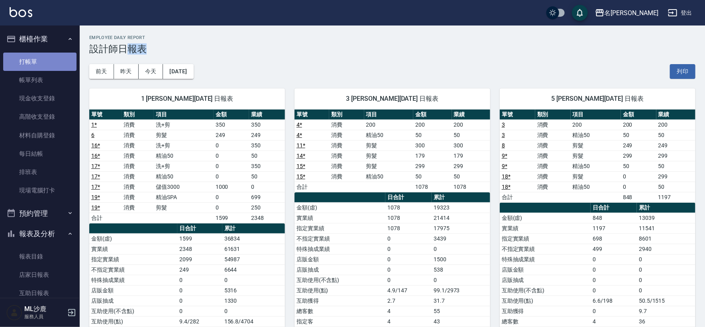
click at [40, 60] on link "打帳單" at bounding box center [39, 62] width 73 height 18
